Goal: Information Seeking & Learning: Learn about a topic

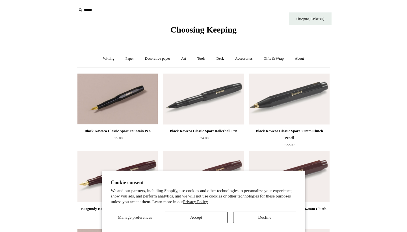
click at [212, 217] on button "Accept" at bounding box center [196, 217] width 63 height 11
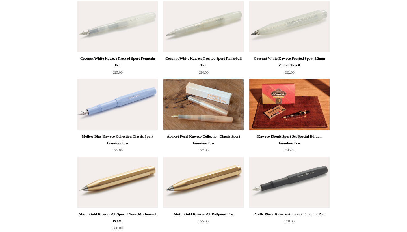
scroll to position [1242, 0]
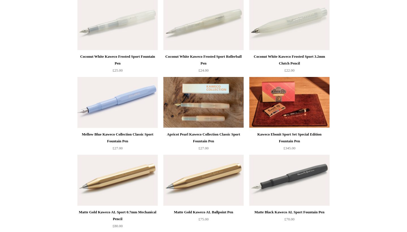
click at [192, 115] on img at bounding box center [204, 102] width 80 height 51
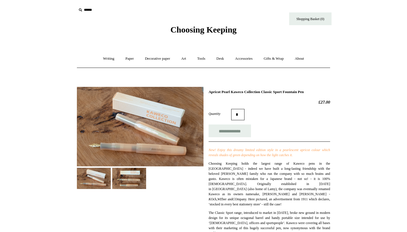
click at [134, 184] on img at bounding box center [129, 178] width 34 height 21
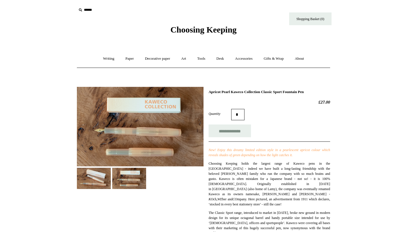
click at [100, 179] on img at bounding box center [94, 178] width 34 height 21
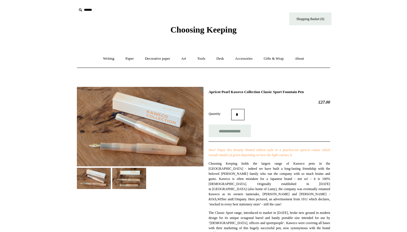
click at [139, 173] on img at bounding box center [129, 178] width 34 height 21
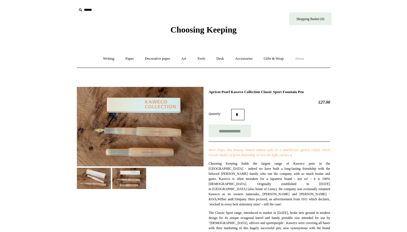
click at [308, 62] on link "About +" at bounding box center [300, 58] width 20 height 15
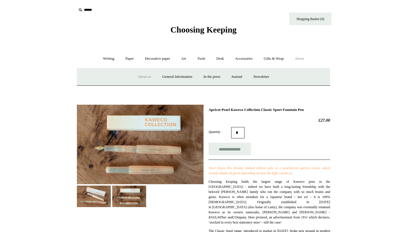
click at [136, 75] on link "About us" at bounding box center [144, 76] width 23 height 15
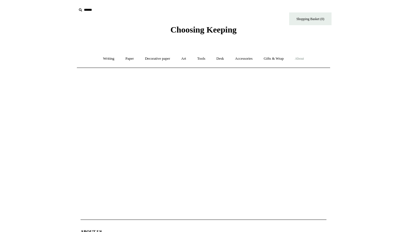
click at [304, 58] on link "About +" at bounding box center [300, 58] width 20 height 15
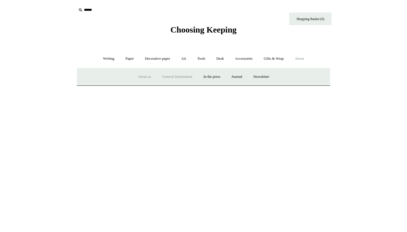
click at [177, 74] on link "General Information" at bounding box center [177, 76] width 40 height 15
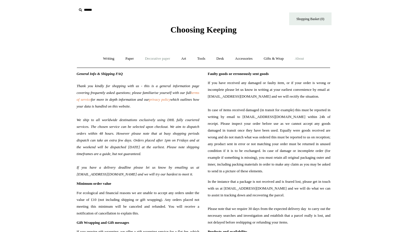
click at [161, 58] on link "Decorative paper +" at bounding box center [157, 58] width 35 height 15
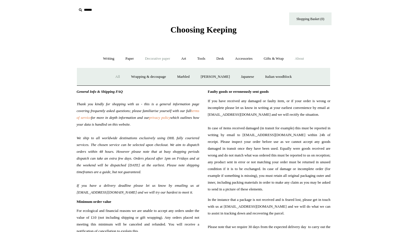
click at [110, 73] on link "All" at bounding box center [117, 76] width 15 height 15
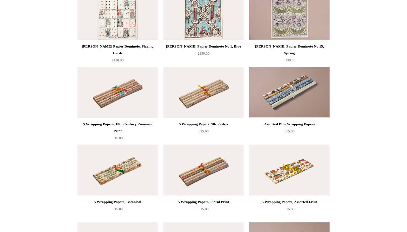
scroll to position [749, 0]
